Goal: Check status: Check status

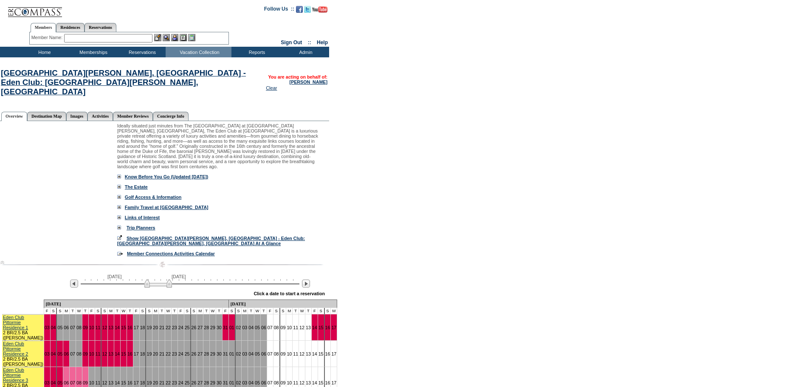
drag, startPoint x: 286, startPoint y: 157, endPoint x: 288, endPoint y: 152, distance: 5.7
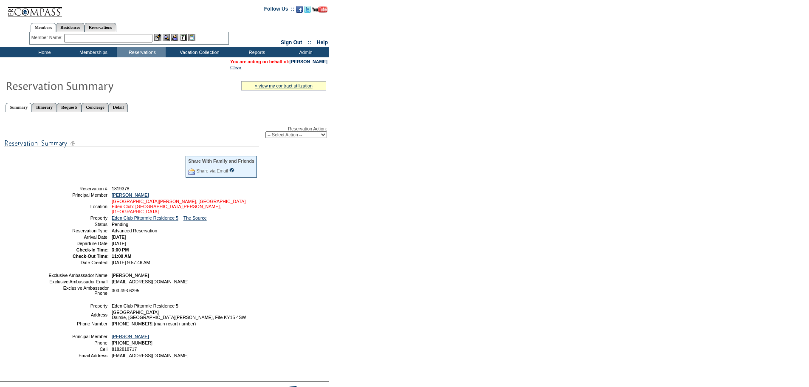
click at [194, 204] on link "[GEOGRAPHIC_DATA][PERSON_NAME], [GEOGRAPHIC_DATA] - Eden Club: [GEOGRAPHIC_DATA…" at bounding box center [180, 206] width 137 height 15
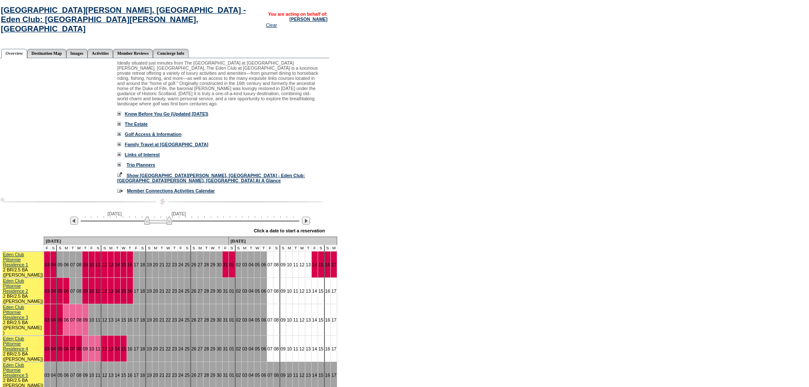
scroll to position [104, 0]
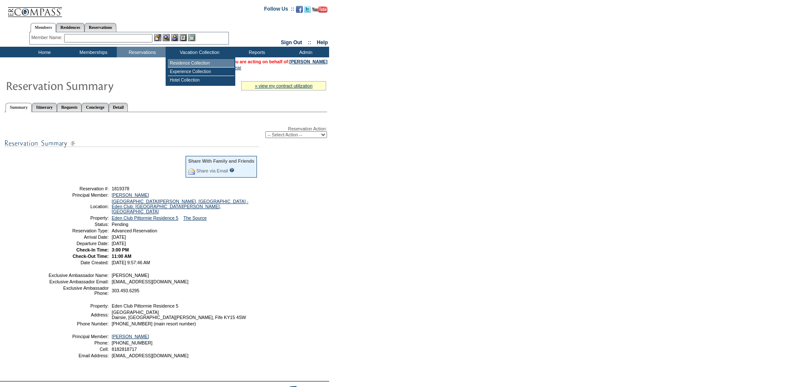
click at [190, 64] on td "Residence Collection" at bounding box center [201, 63] width 67 height 8
